Goal: Navigation & Orientation: Find specific page/section

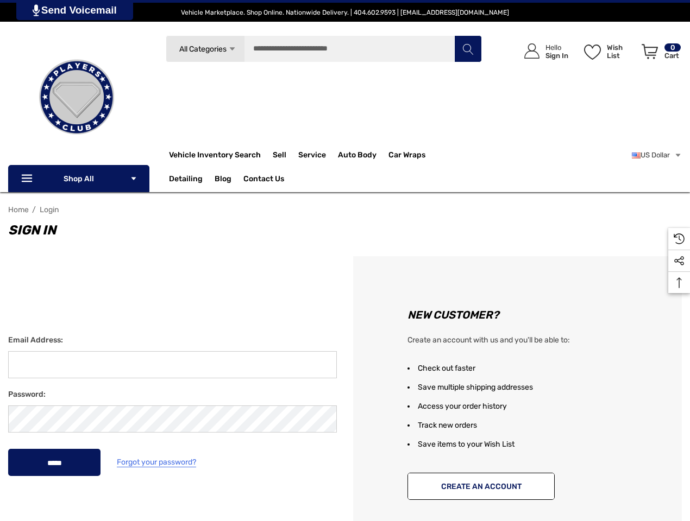
click at [345, 261] on div "New Customer? Create an account with us and you'll be able to: Check out faster…" at bounding box center [517, 405] width 345 height 299
click at [205, 49] on span "All Categories" at bounding box center [202, 49] width 47 height 9
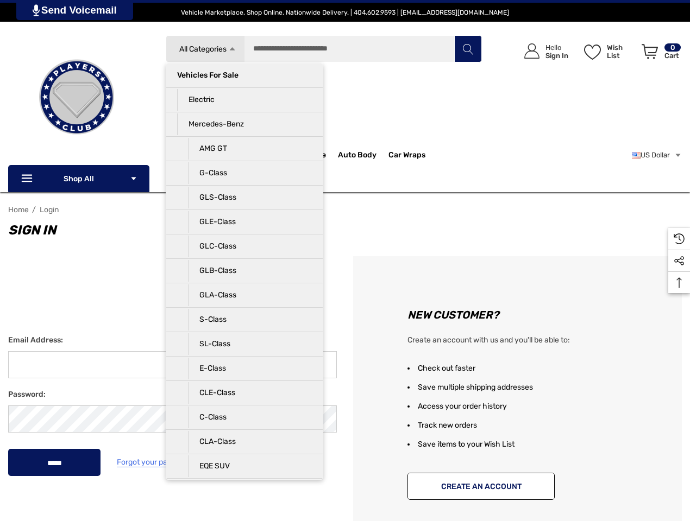
click at [244, 86] on div "Search All Categories Icon Arrow Down Icon Arrow Down Icon Arrow Up Icon Arrow …" at bounding box center [324, 93] width 316 height 116
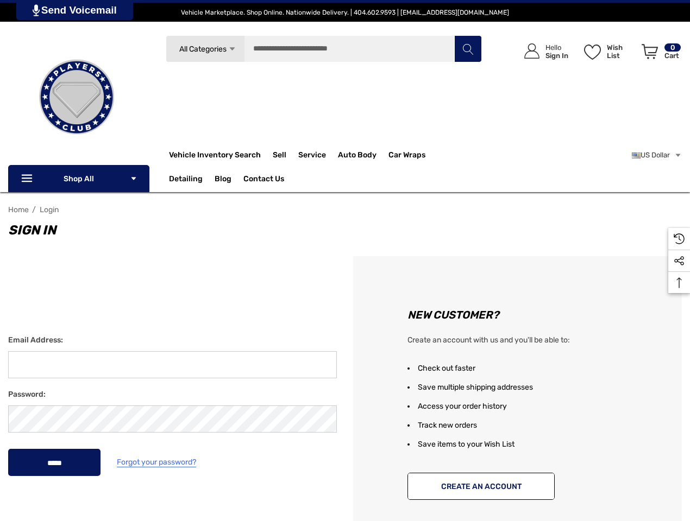
click at [244, 111] on li "Electric" at bounding box center [244, 111] width 156 height 24
click at [244, 135] on div "Search Electric Icon Arrow Down Icon Arrow Down Icon Arrow Up Icon Arrow Up Veh…" at bounding box center [324, 93] width 316 height 116
click at [324, 49] on input "Search" at bounding box center [324, 48] width 316 height 27
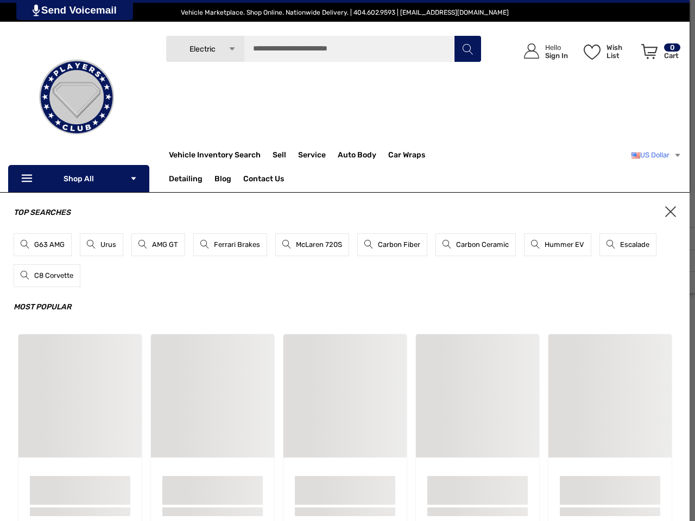
click at [655, 155] on link "US Dollar" at bounding box center [657, 155] width 50 height 22
click at [679, 282] on div "Top Searches G63 AMG Urus AMG GT Ferrari Brakes McLaren 720S Carbon Fiber Carbo…" at bounding box center [345, 382] width 690 height 380
click at [76, 10] on link "Send Voicemail" at bounding box center [74, 10] width 117 height 20
